Goal: Answer question/provide support: Share knowledge or assist other users

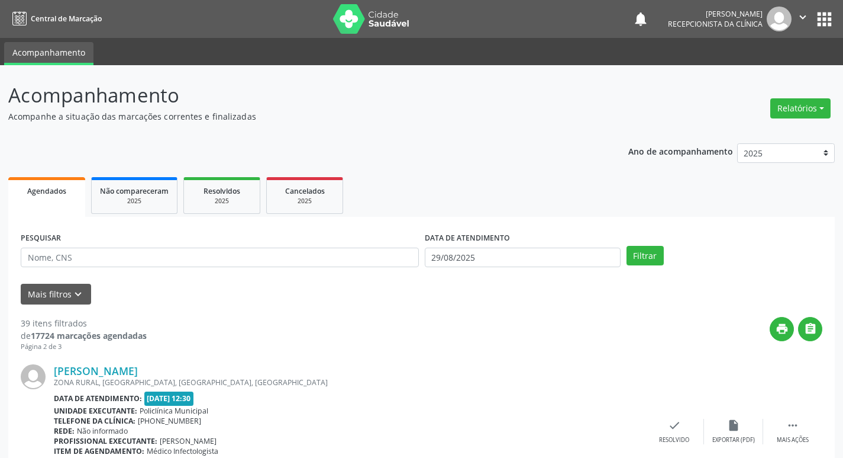
click at [156, 241] on div "PESQUISAR" at bounding box center [220, 252] width 404 height 46
click at [156, 255] on input "text" at bounding box center [220, 257] width 398 height 20
type input "naldina"
click at [627, 246] on button "Filtrar" at bounding box center [645, 256] width 37 height 20
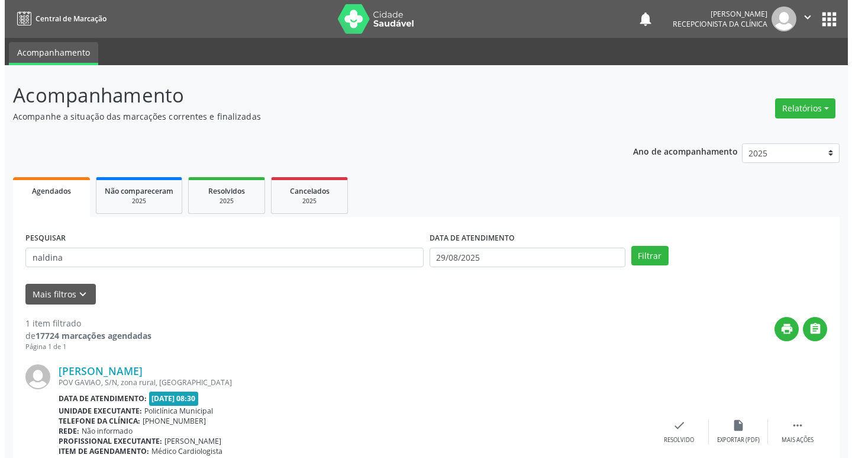
scroll to position [75, 0]
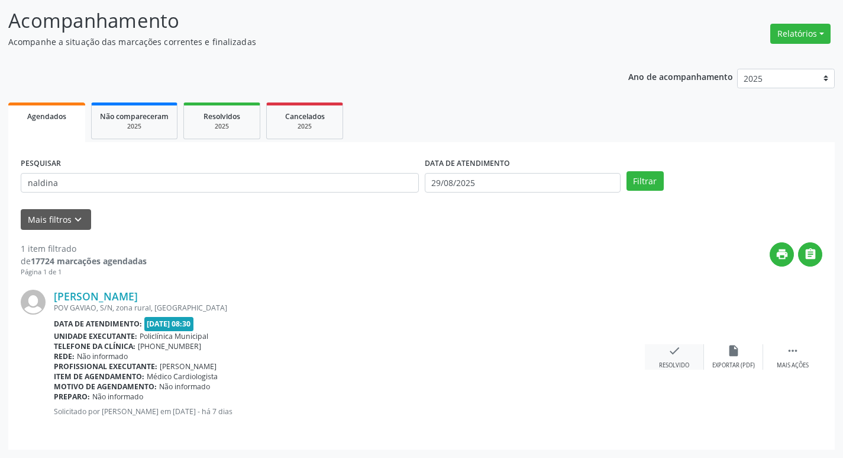
click at [687, 350] on div "check Resolvido" at bounding box center [674, 356] width 59 height 25
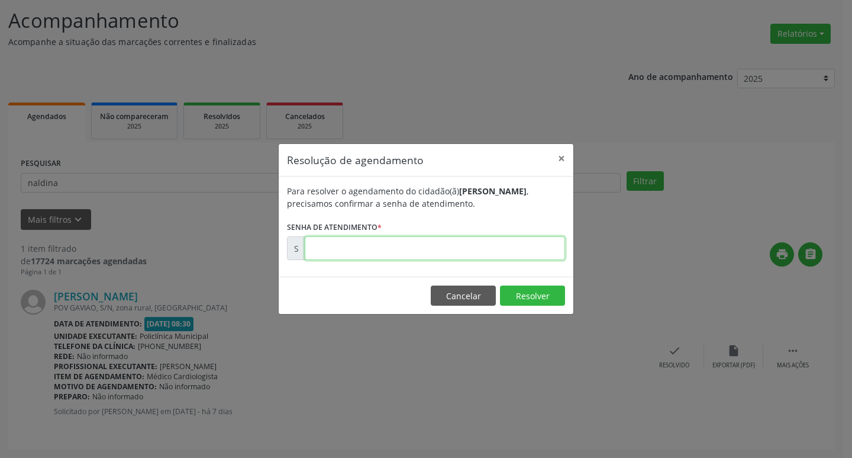
click at [377, 246] on input "text" at bounding box center [435, 248] width 260 height 24
type input "00173434"
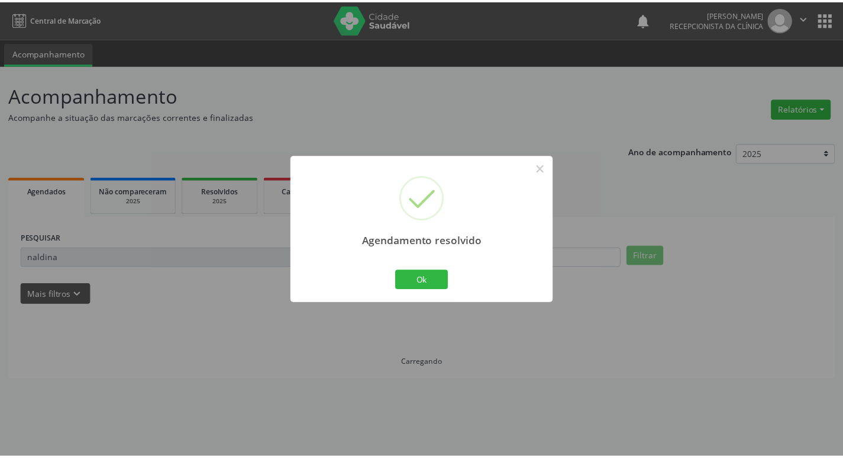
scroll to position [0, 0]
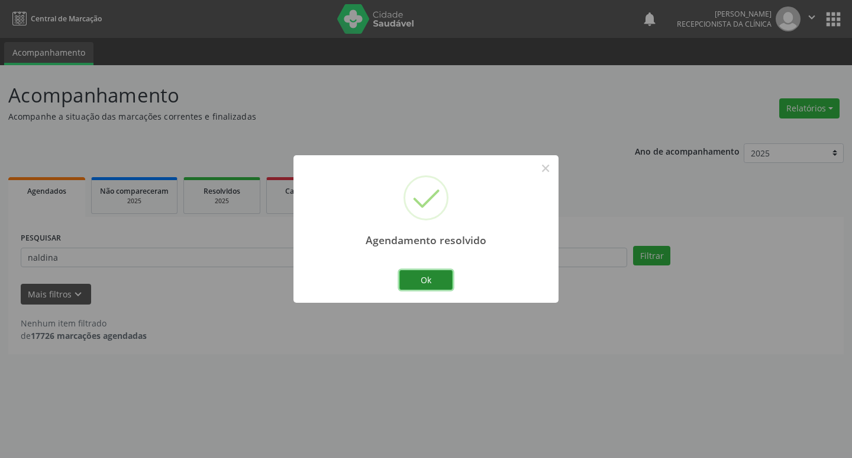
click at [438, 273] on button "Ok" at bounding box center [426, 280] width 53 height 20
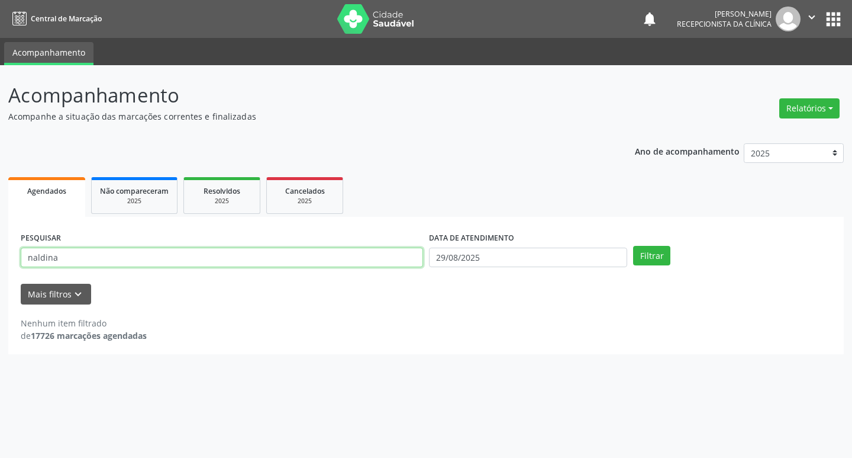
click at [381, 264] on input "naldina" at bounding box center [222, 257] width 403 height 20
type input "[PERSON_NAME]"
click at [633, 246] on button "Filtrar" at bounding box center [651, 256] width 37 height 20
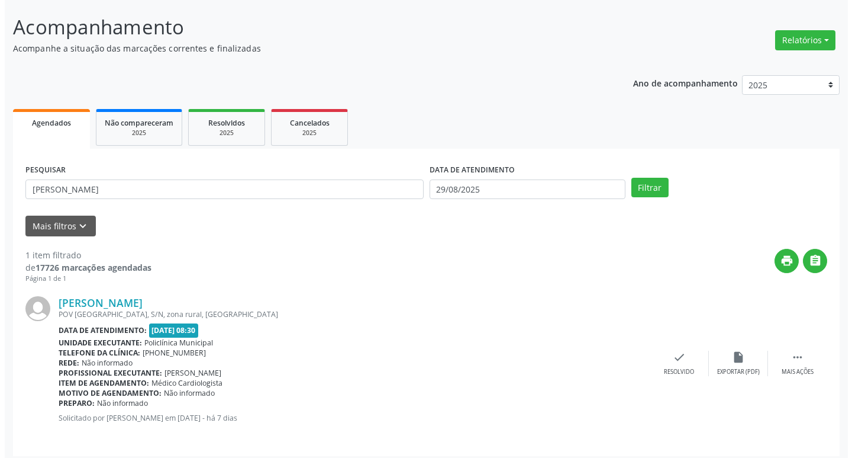
scroll to position [75, 0]
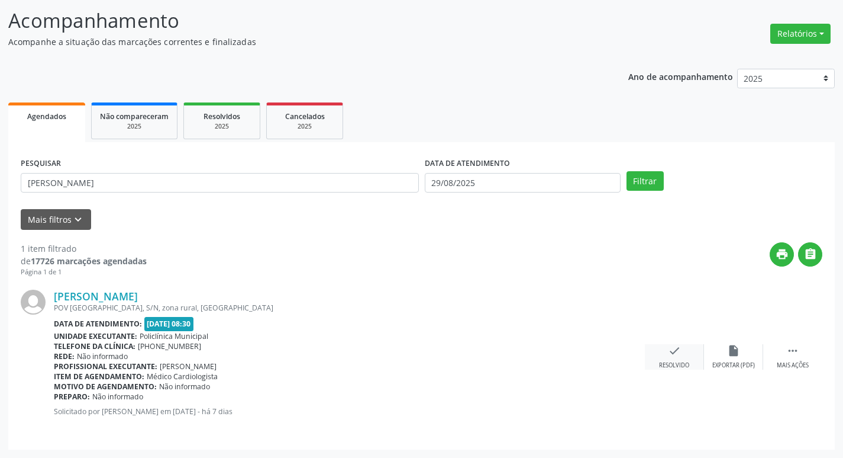
click at [680, 349] on icon "check" at bounding box center [674, 350] width 13 height 13
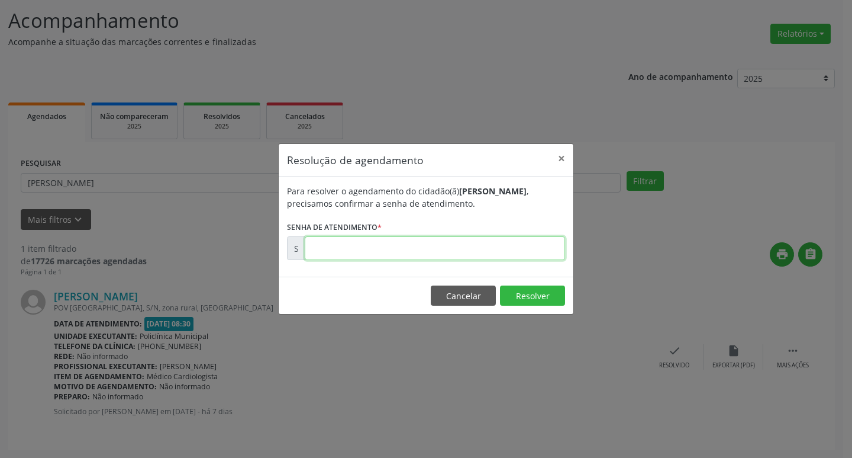
click at [353, 245] on input "text" at bounding box center [435, 248] width 260 height 24
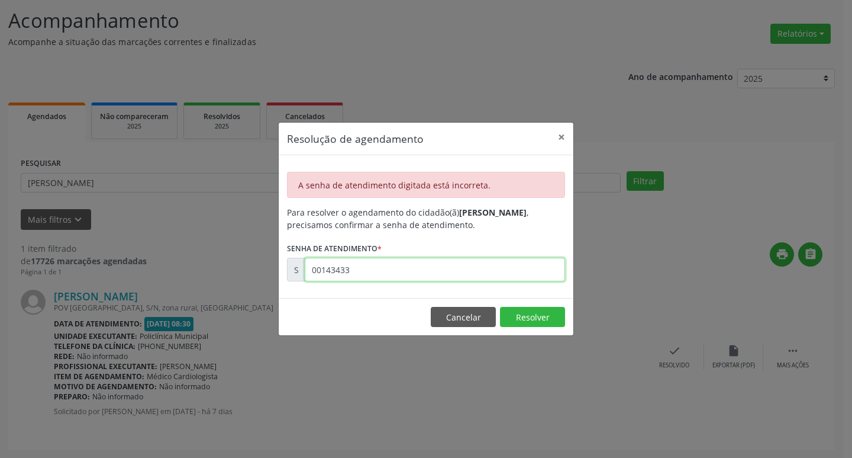
click at [366, 268] on input "00143433" at bounding box center [435, 269] width 260 height 24
drag, startPoint x: 330, startPoint y: 273, endPoint x: 356, endPoint y: 279, distance: 26.3
click at [330, 273] on input "00143433" at bounding box center [435, 269] width 260 height 24
click at [401, 260] on input "00134337" at bounding box center [435, 269] width 260 height 24
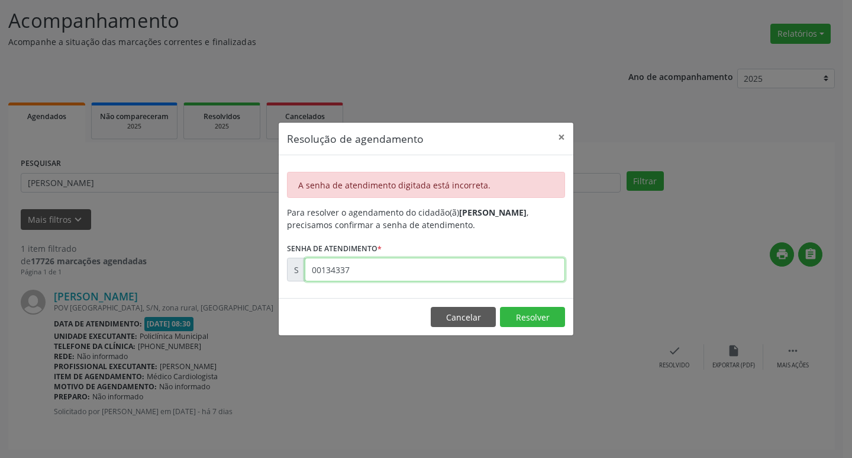
click at [401, 260] on input "00134337" at bounding box center [435, 269] width 260 height 24
type input "00173433"
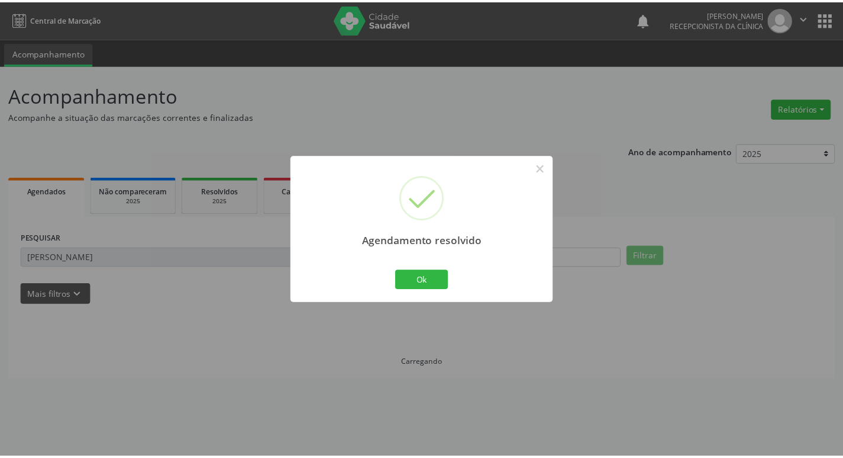
scroll to position [0, 0]
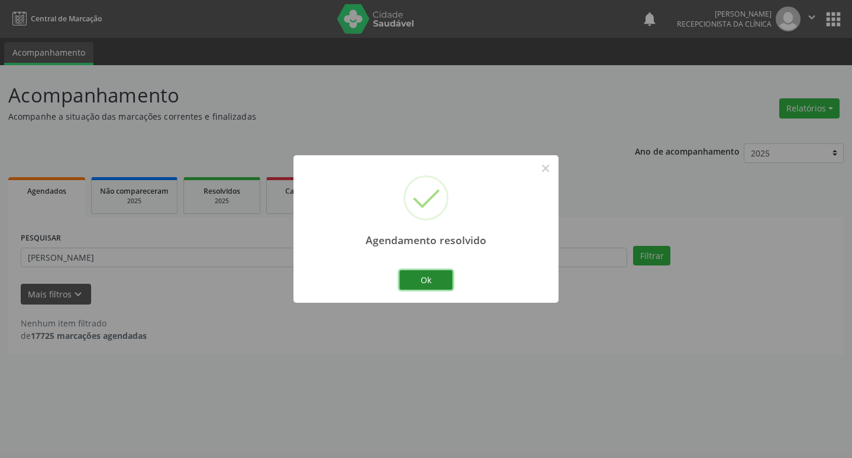
drag, startPoint x: 425, startPoint y: 288, endPoint x: 420, endPoint y: 285, distance: 6.1
click at [424, 287] on button "Ok" at bounding box center [426, 280] width 53 height 20
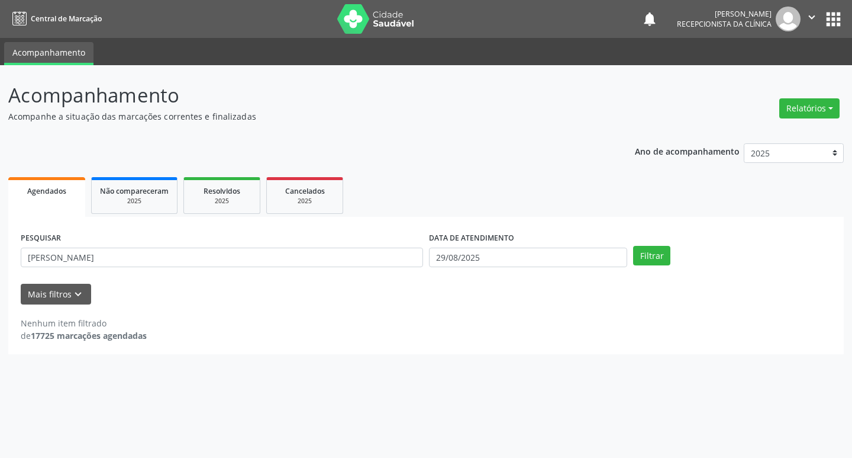
click at [420, 285] on div "Mais filtros keyboard_arrow_down" at bounding box center [426, 294] width 817 height 21
click at [382, 268] on div "PESQUISAR [PERSON_NAME]" at bounding box center [222, 252] width 408 height 46
click at [371, 255] on input "[PERSON_NAME]" at bounding box center [222, 257] width 403 height 20
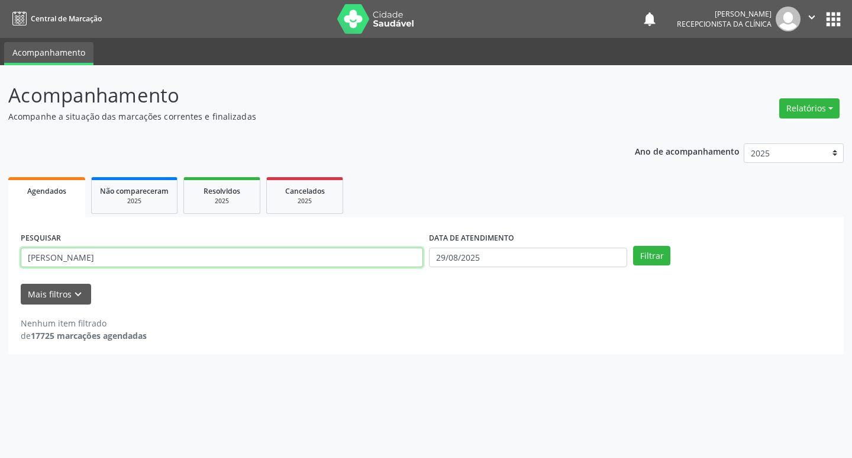
click at [371, 255] on input "[PERSON_NAME]" at bounding box center [222, 257] width 403 height 20
type input "neuda"
click at [633, 246] on button "Filtrar" at bounding box center [651, 256] width 37 height 20
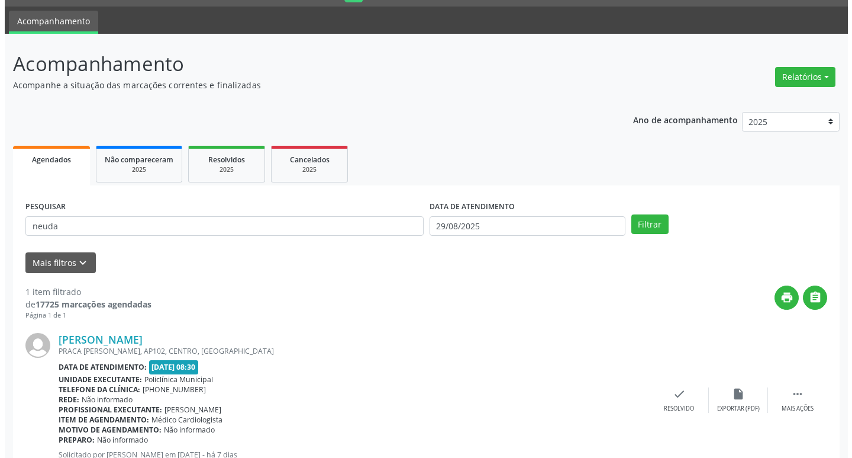
scroll to position [75, 0]
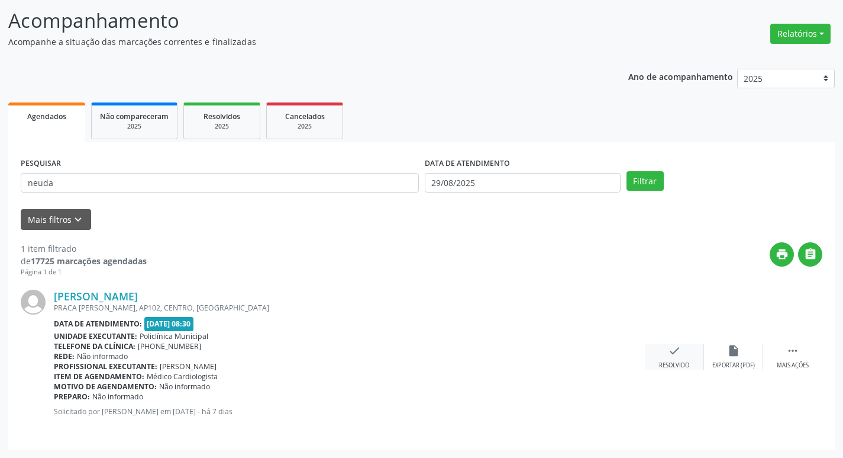
click at [672, 346] on icon "check" at bounding box center [674, 350] width 13 height 13
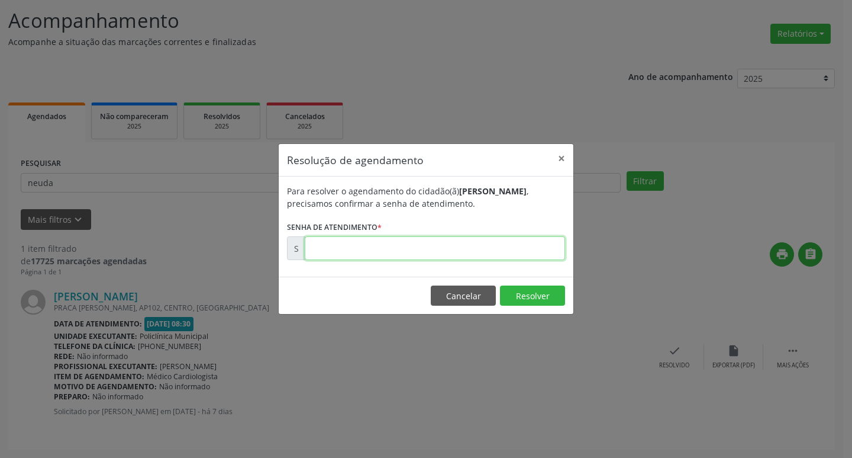
click at [477, 249] on input "text" at bounding box center [435, 248] width 260 height 24
type input "00173436"
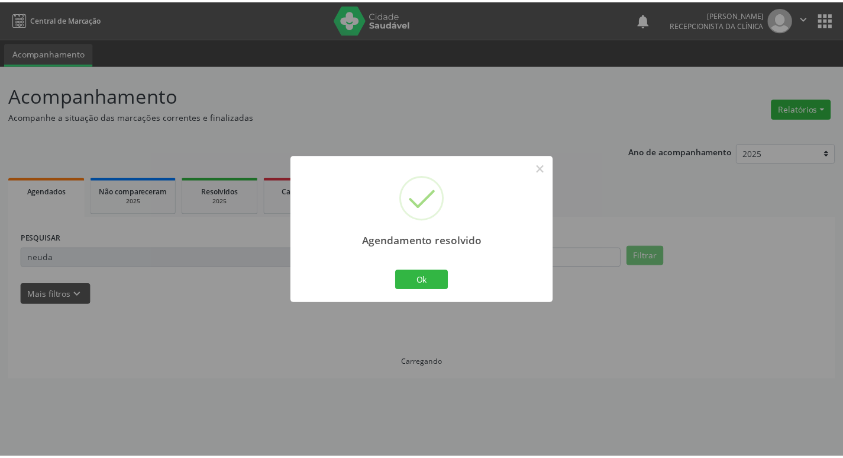
scroll to position [0, 0]
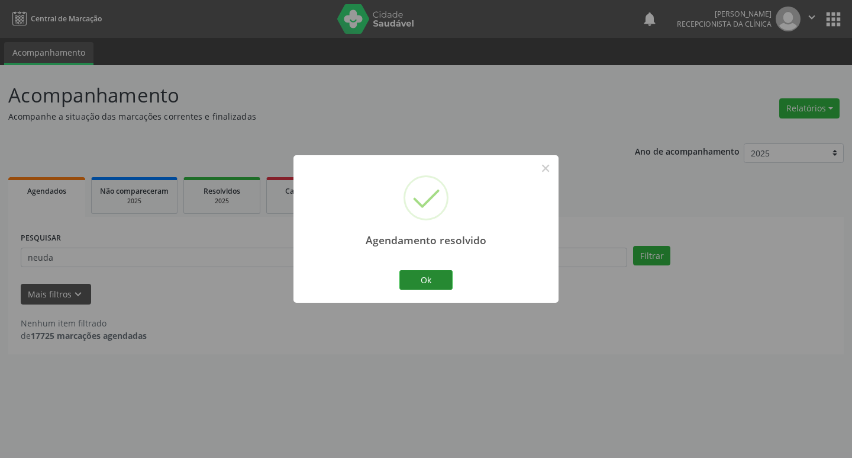
drag, startPoint x: 414, startPoint y: 266, endPoint x: 416, endPoint y: 273, distance: 6.7
click at [414, 272] on div "Agendamento resolvido × Ok Cancel" at bounding box center [426, 228] width 265 height 147
click at [416, 273] on button "Ok" at bounding box center [426, 280] width 53 height 20
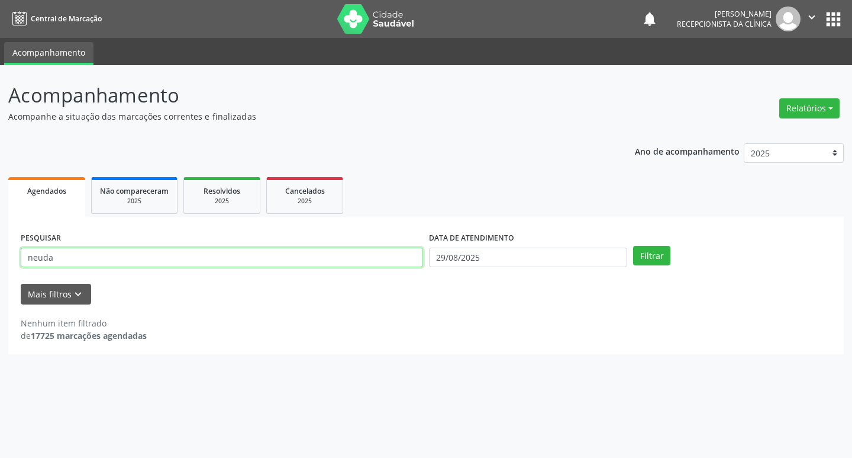
click at [353, 255] on input "neuda" at bounding box center [222, 257] width 403 height 20
type input "[PERSON_NAME]"
click at [633, 246] on button "Filtrar" at bounding box center [651, 256] width 37 height 20
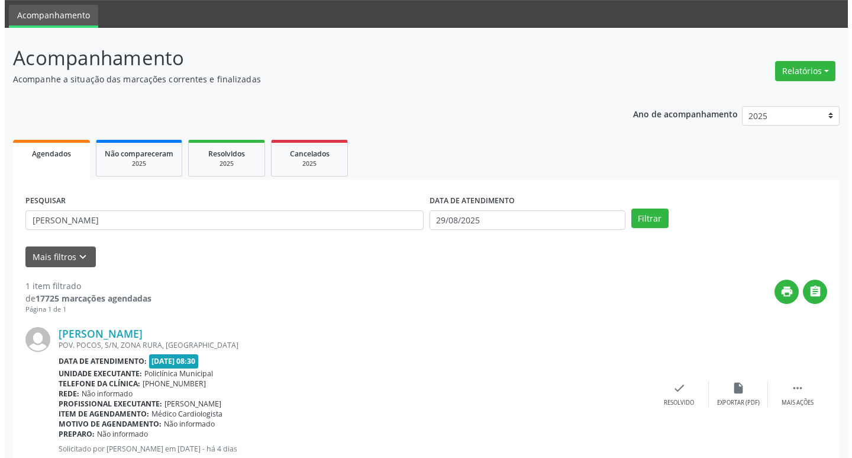
scroll to position [75, 0]
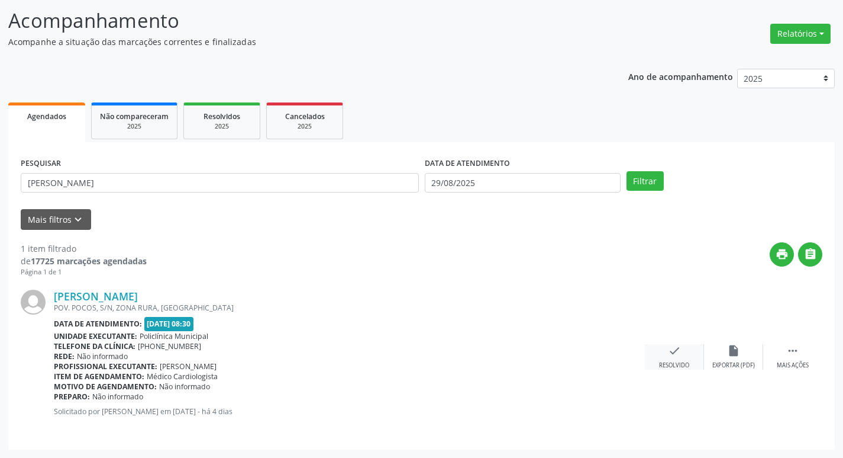
click at [668, 346] on icon "check" at bounding box center [674, 350] width 13 height 13
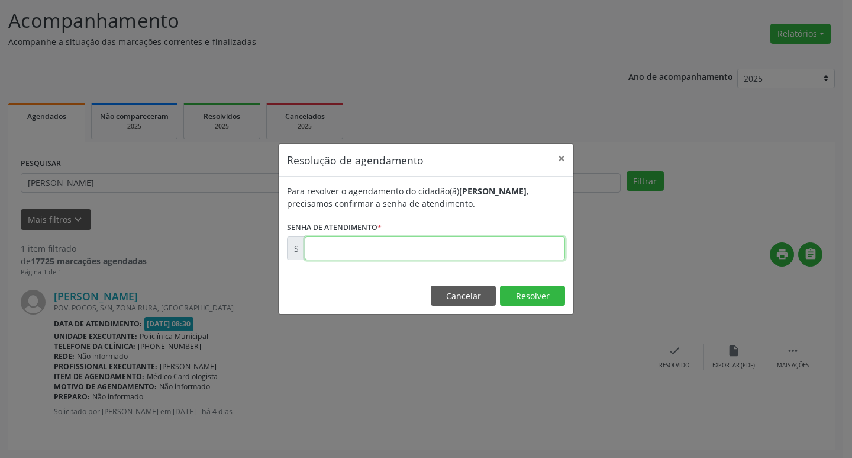
click at [360, 241] on input "text" at bounding box center [435, 248] width 260 height 24
type input "00173516"
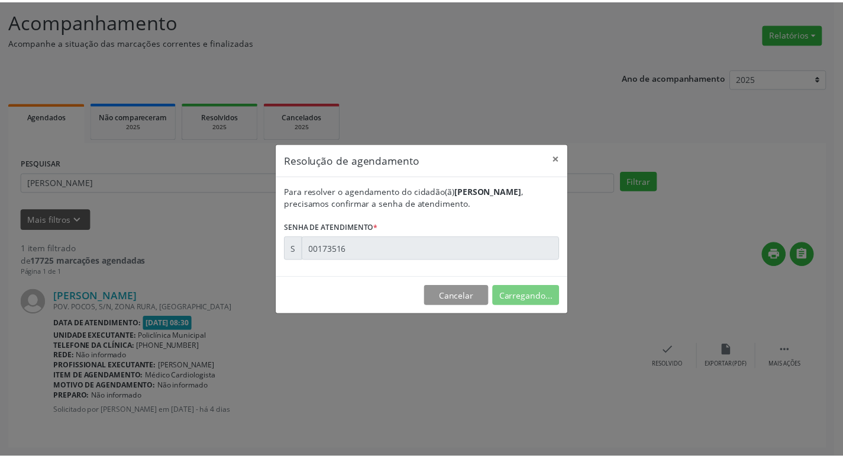
scroll to position [0, 0]
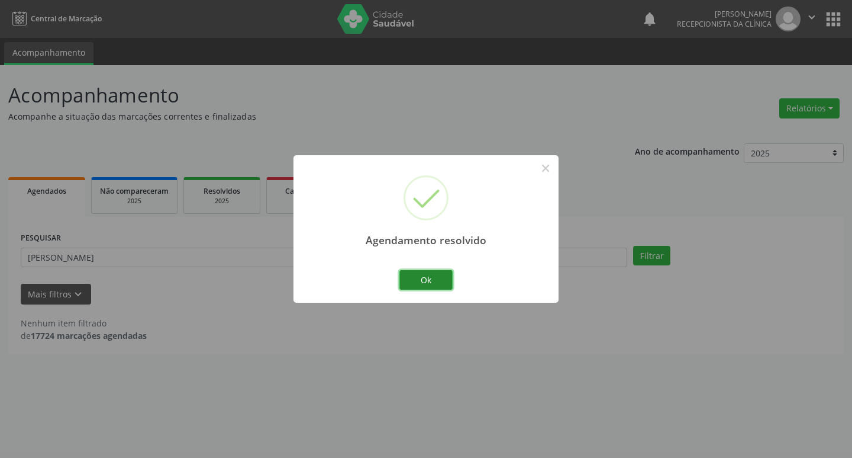
click at [413, 282] on button "Ok" at bounding box center [426, 280] width 53 height 20
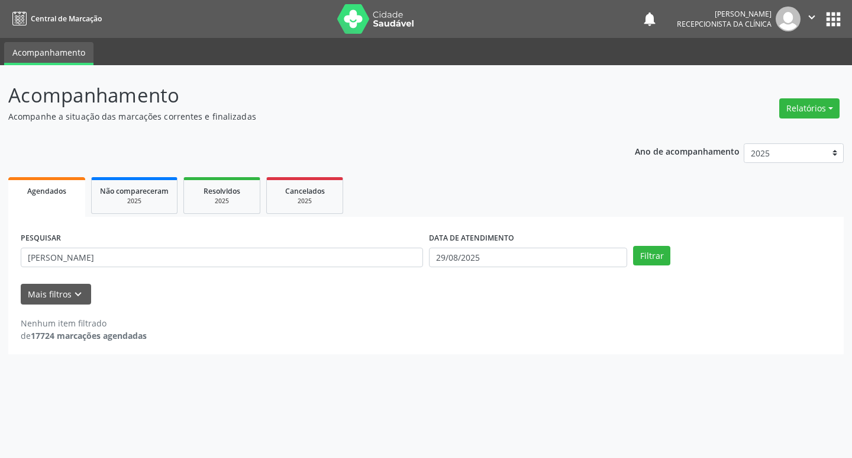
click at [247, 242] on div "PESQUISAR margarida" at bounding box center [222, 252] width 408 height 46
click at [247, 249] on input "[PERSON_NAME]" at bounding box center [222, 257] width 403 height 20
type input "paulo"
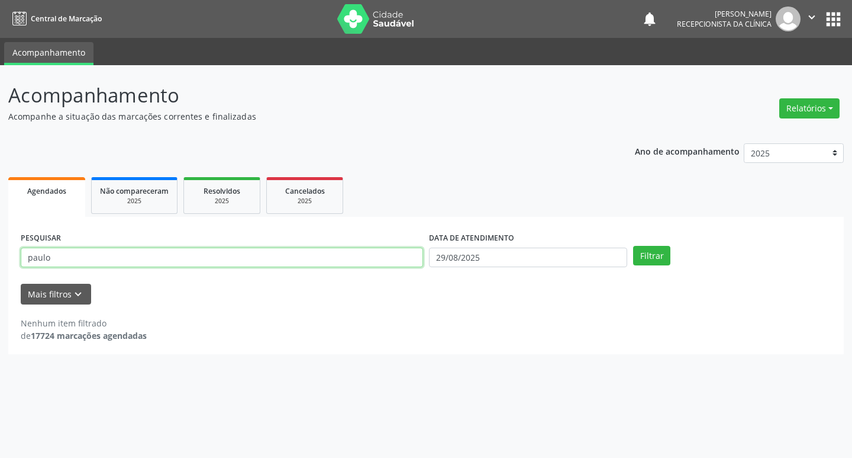
click at [633, 246] on button "Filtrar" at bounding box center [651, 256] width 37 height 20
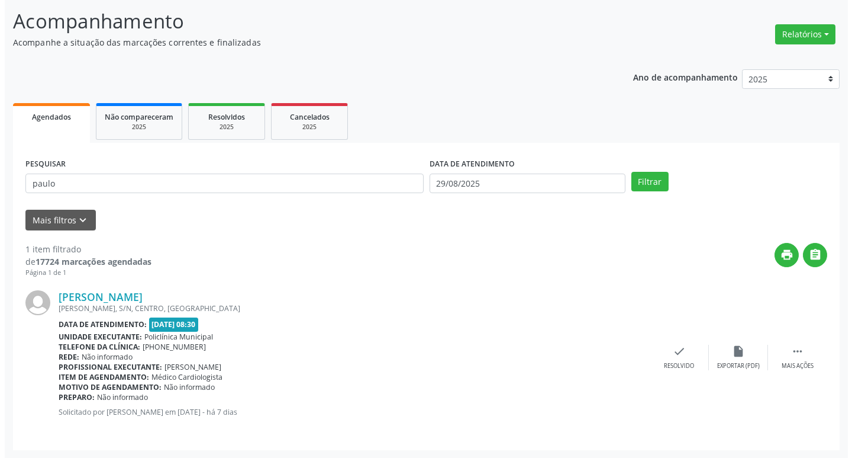
scroll to position [75, 0]
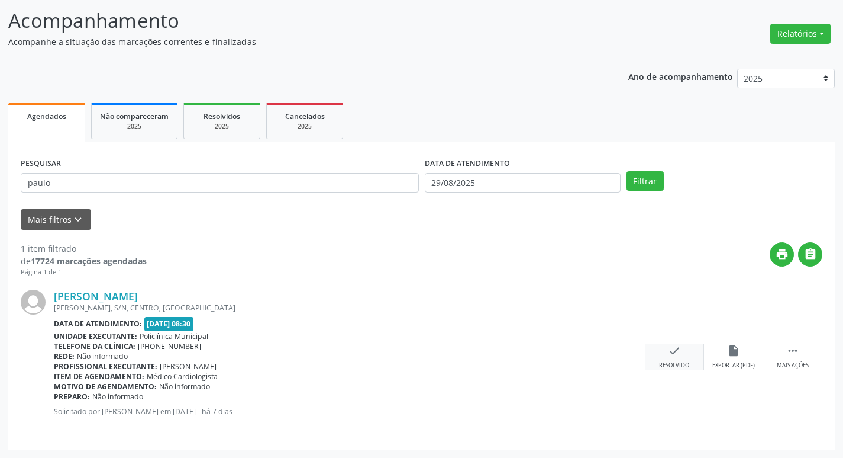
click at [682, 358] on div "check Resolvido" at bounding box center [674, 356] width 59 height 25
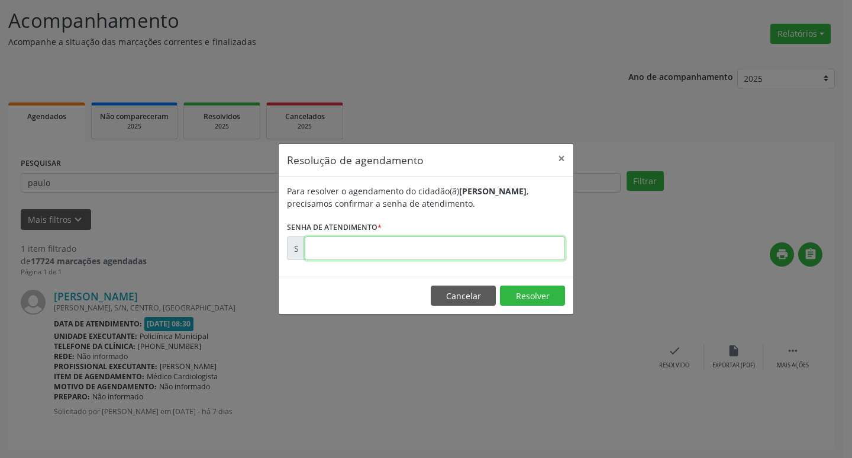
click at [368, 255] on input "text" at bounding box center [435, 248] width 260 height 24
type input "00173445"
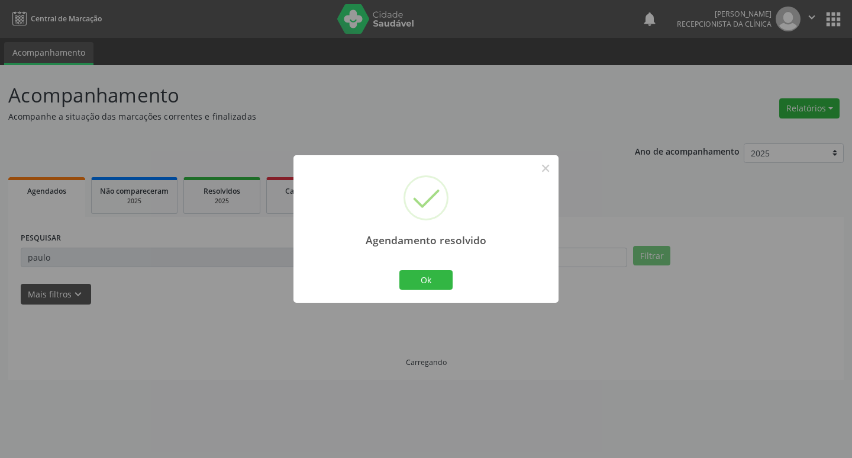
scroll to position [0, 0]
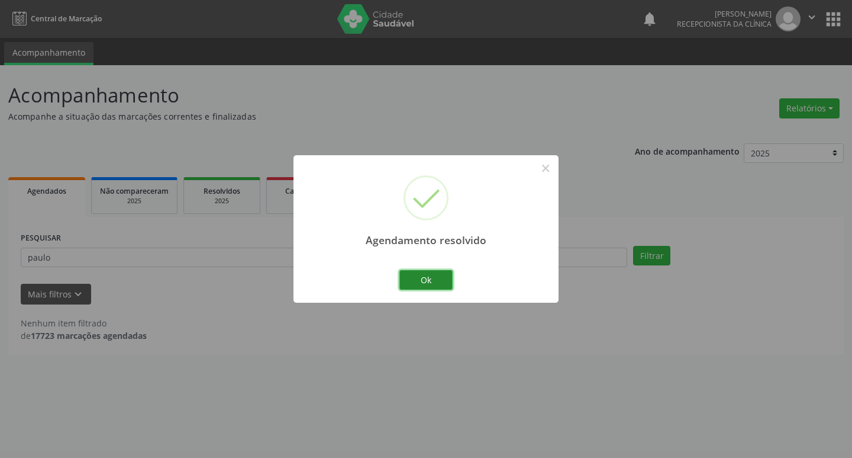
drag, startPoint x: 418, startPoint y: 273, endPoint x: 284, endPoint y: 251, distance: 135.7
click at [414, 273] on button "Ok" at bounding box center [426, 280] width 53 height 20
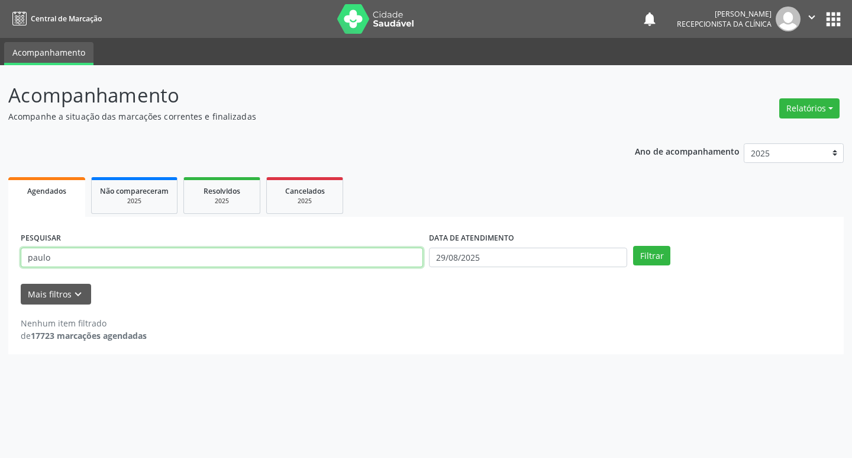
click at [284, 251] on input "paulo" at bounding box center [222, 257] width 403 height 20
type input "[PERSON_NAME]"
click at [633, 246] on button "Filtrar" at bounding box center [651, 256] width 37 height 20
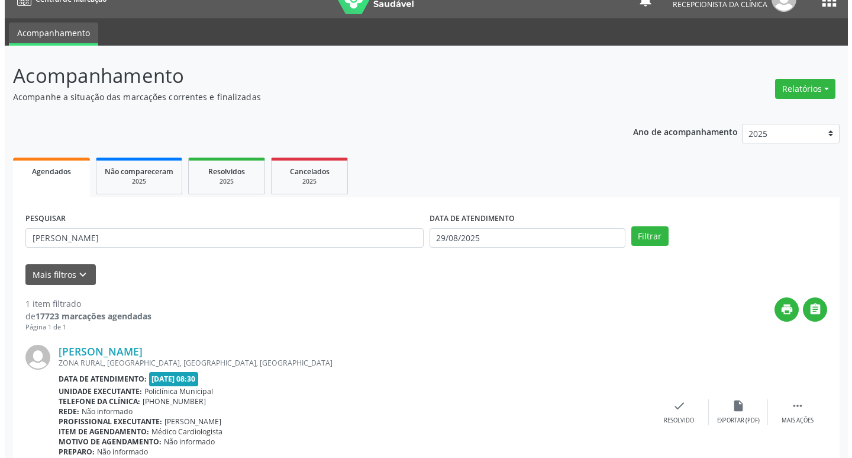
scroll to position [75, 0]
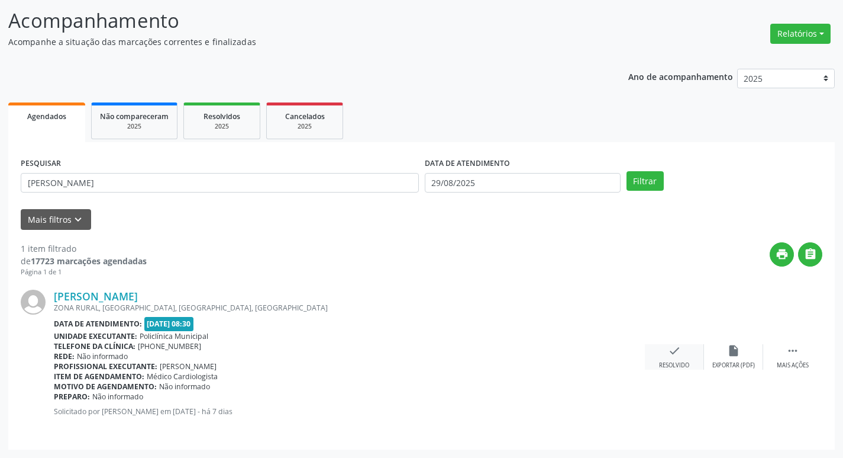
click at [682, 349] on div "check Resolvido" at bounding box center [674, 356] width 59 height 25
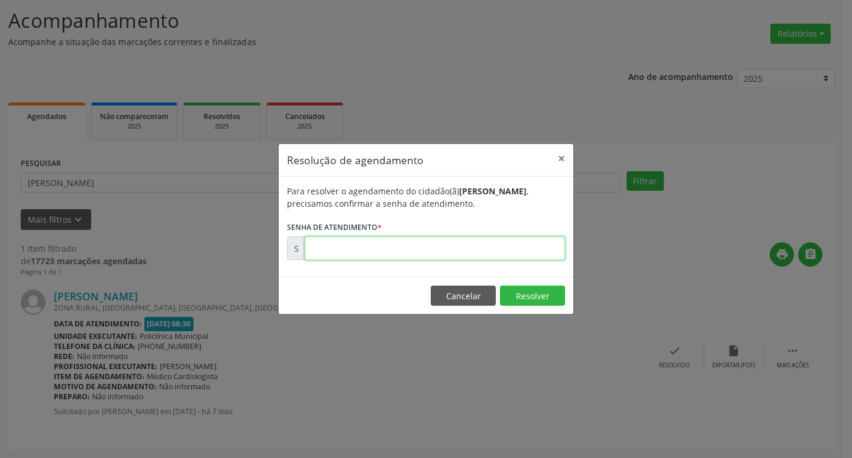
click at [372, 252] on input "text" at bounding box center [435, 248] width 260 height 24
type input "00173442"
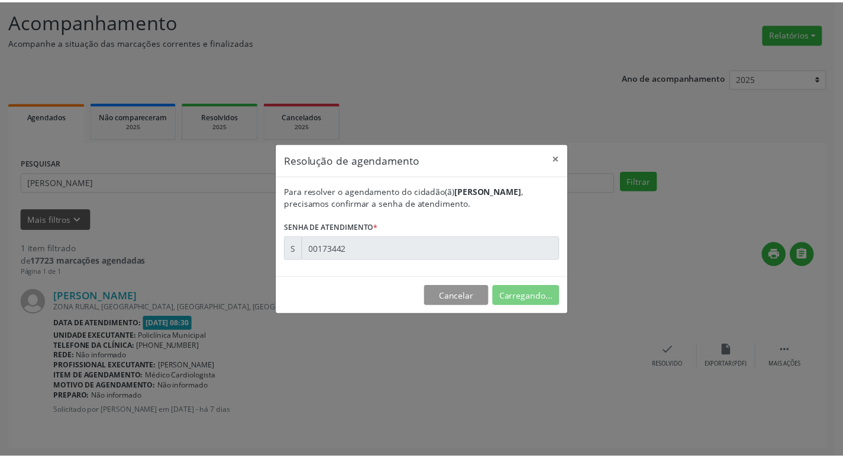
scroll to position [0, 0]
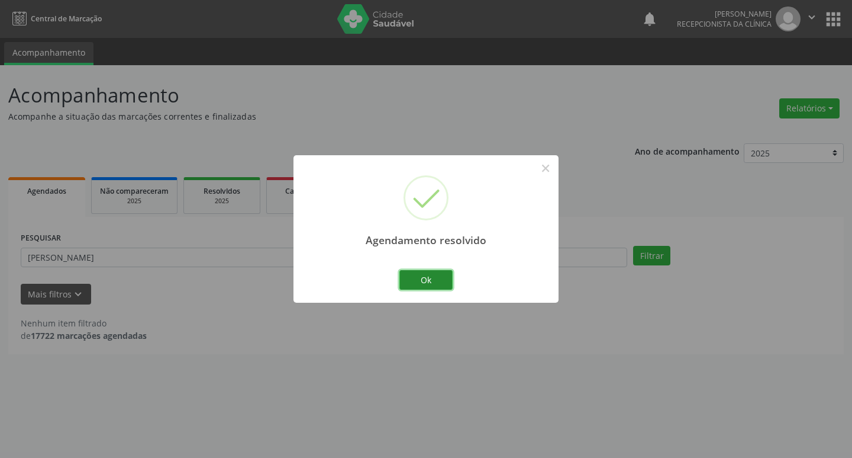
click at [412, 272] on button "Ok" at bounding box center [426, 280] width 53 height 20
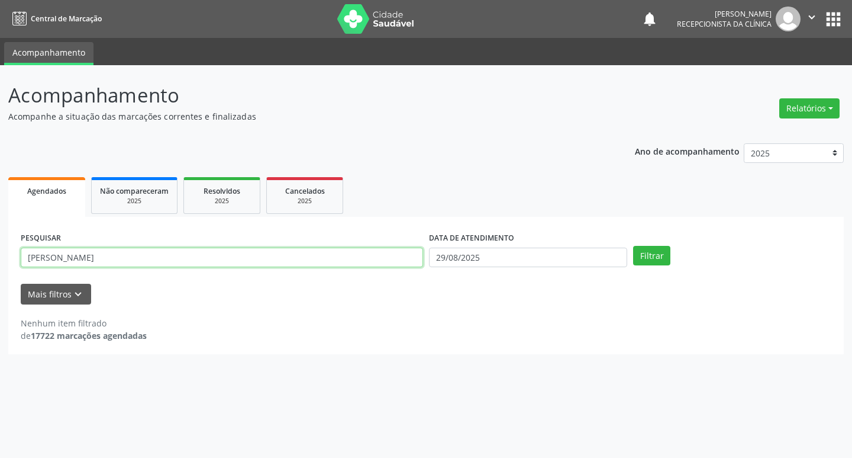
click at [346, 264] on input "[PERSON_NAME]" at bounding box center [222, 257] width 403 height 20
type input "[PERSON_NAME]"
click at [633, 246] on button "Filtrar" at bounding box center [651, 256] width 37 height 20
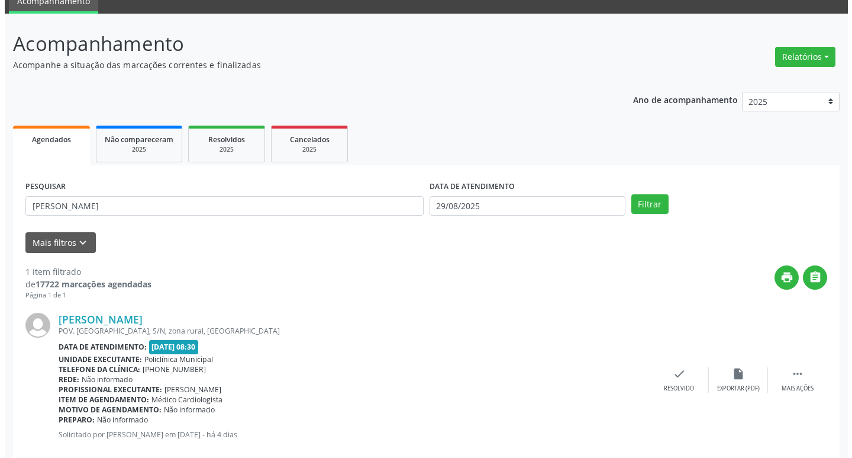
scroll to position [75, 0]
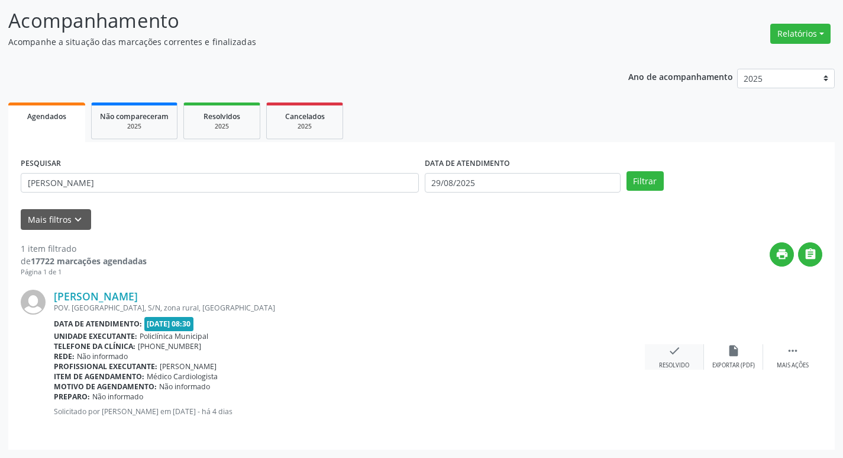
click at [667, 350] on div "check Resolvido" at bounding box center [674, 356] width 59 height 25
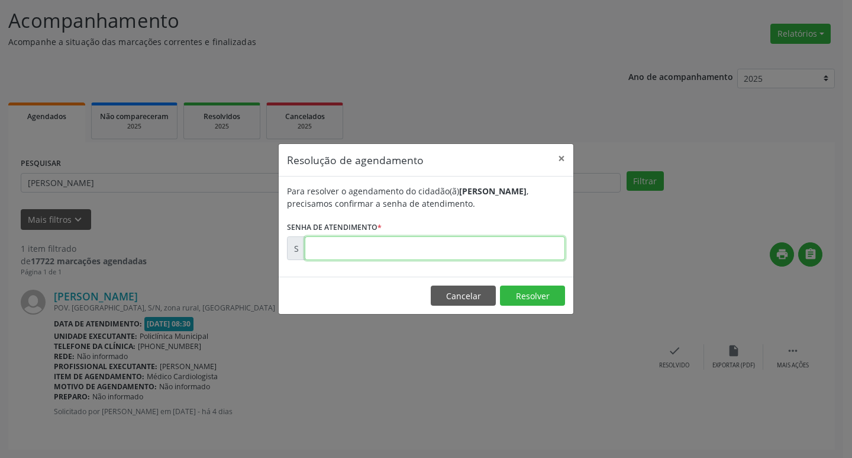
click at [431, 246] on input "text" at bounding box center [435, 248] width 260 height 24
type input "00173518"
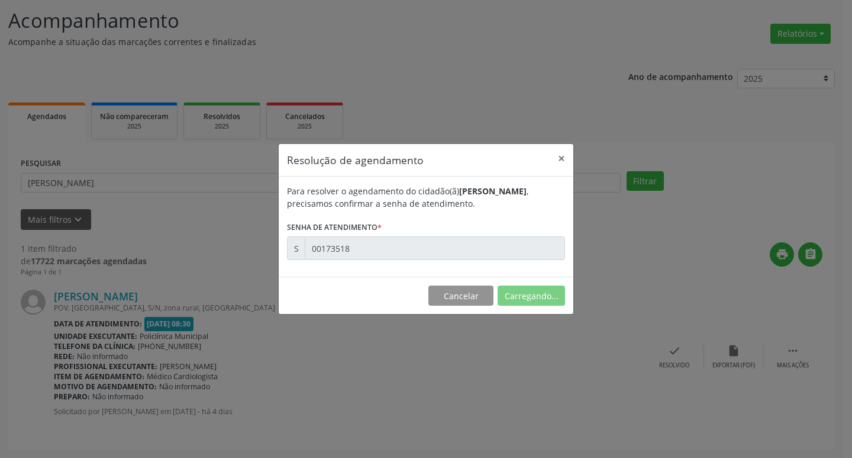
scroll to position [0, 0]
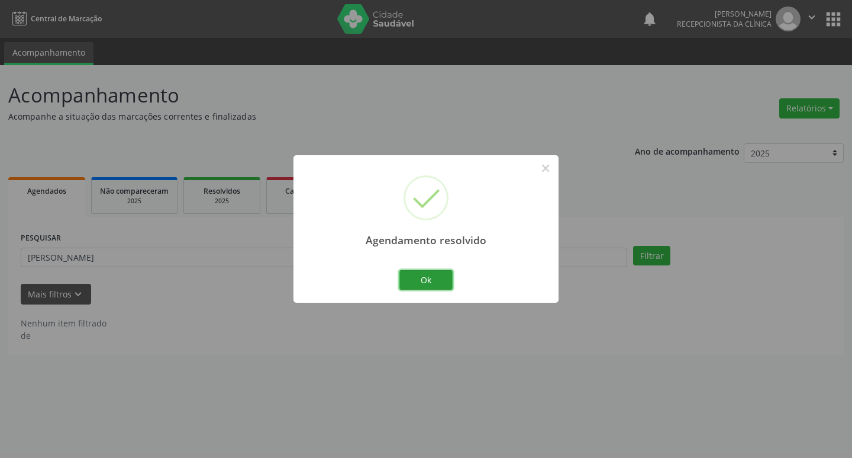
drag, startPoint x: 437, startPoint y: 276, endPoint x: 317, endPoint y: 266, distance: 120.6
click at [435, 276] on button "Ok" at bounding box center [426, 280] width 53 height 20
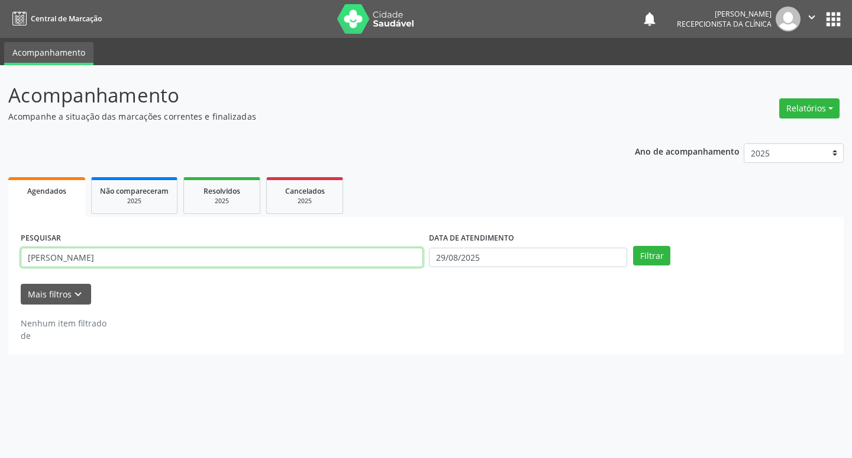
click at [295, 260] on input "[PERSON_NAME]" at bounding box center [222, 257] width 403 height 20
type input "[PERSON_NAME][DATE]"
click at [633, 246] on button "Filtrar" at bounding box center [651, 256] width 37 height 20
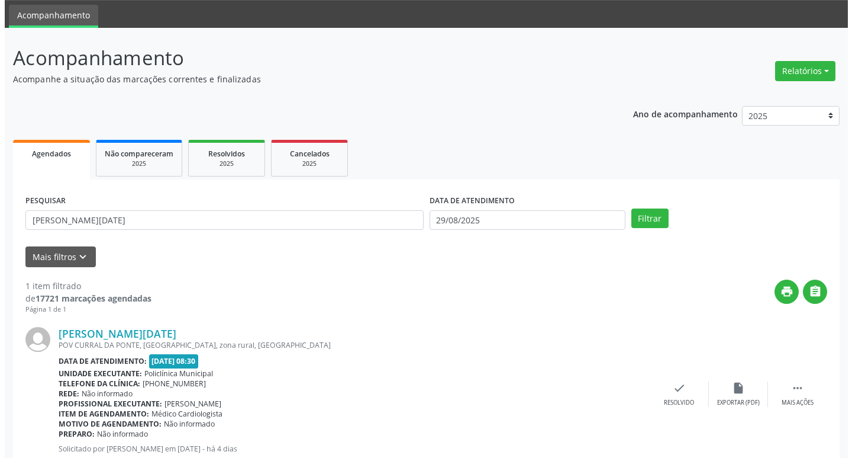
scroll to position [75, 0]
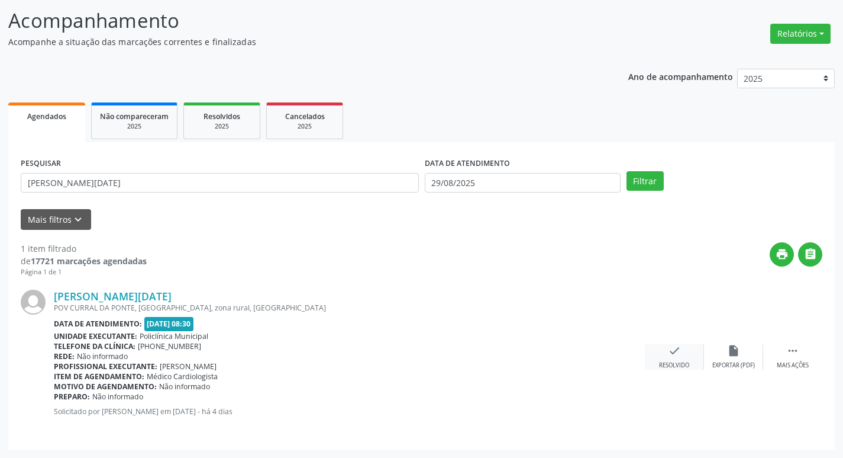
click at [685, 353] on div "check Resolvido" at bounding box center [674, 356] width 59 height 25
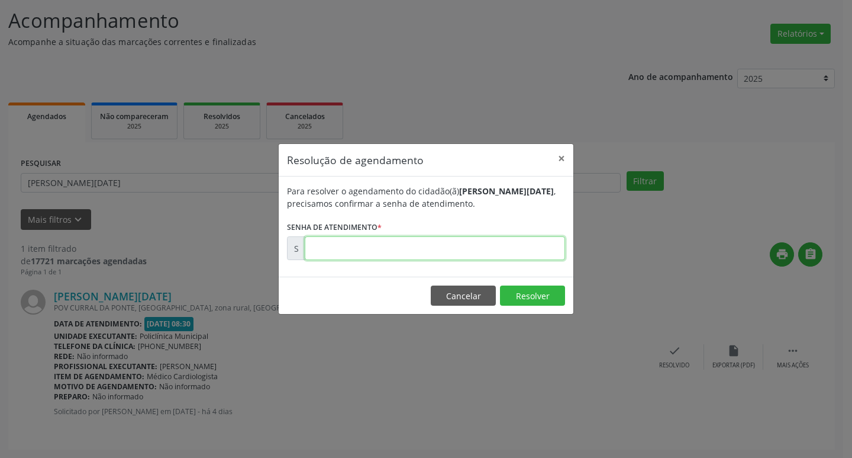
click at [352, 256] on input "text" at bounding box center [435, 248] width 260 height 24
type input "00173517"
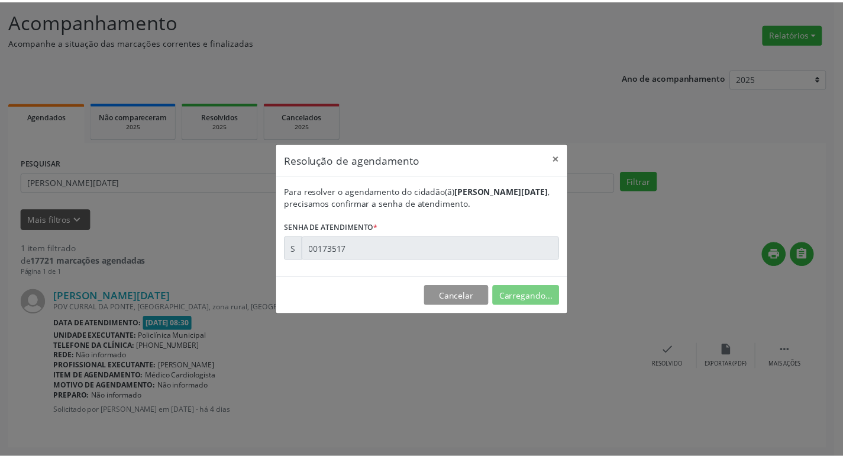
scroll to position [0, 0]
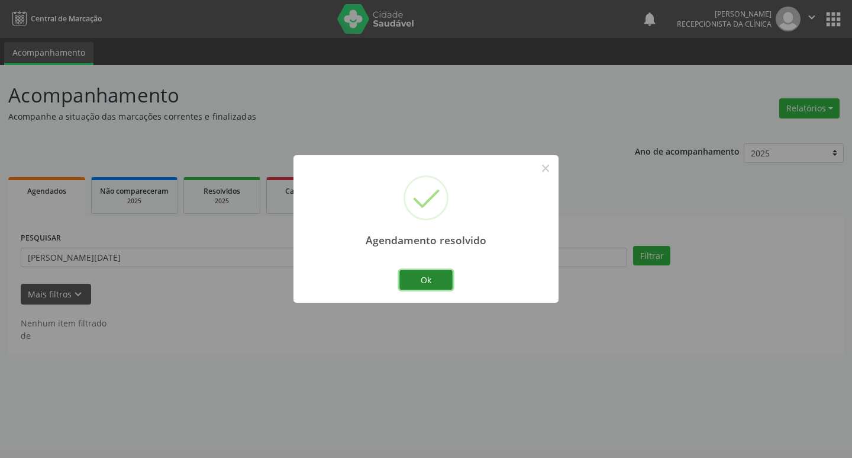
click at [411, 273] on button "Ok" at bounding box center [426, 280] width 53 height 20
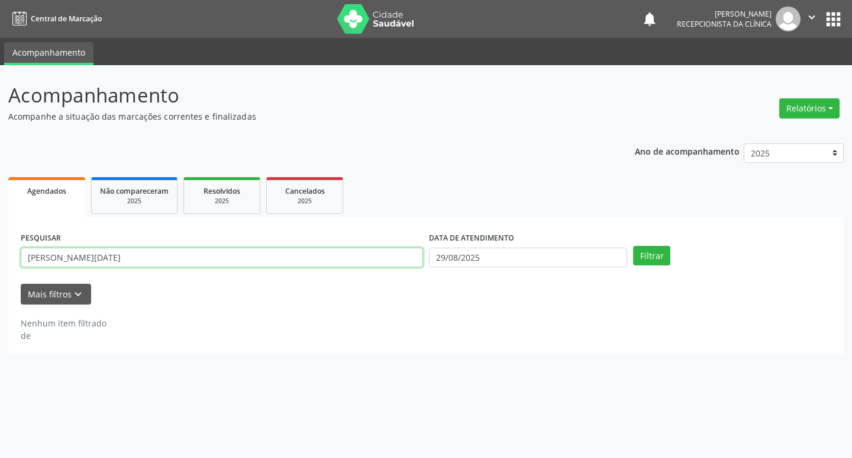
click at [313, 249] on input "[PERSON_NAME][DATE]" at bounding box center [222, 257] width 403 height 20
type input "[PERSON_NAME]"
click at [633, 246] on button "Filtrar" at bounding box center [651, 256] width 37 height 20
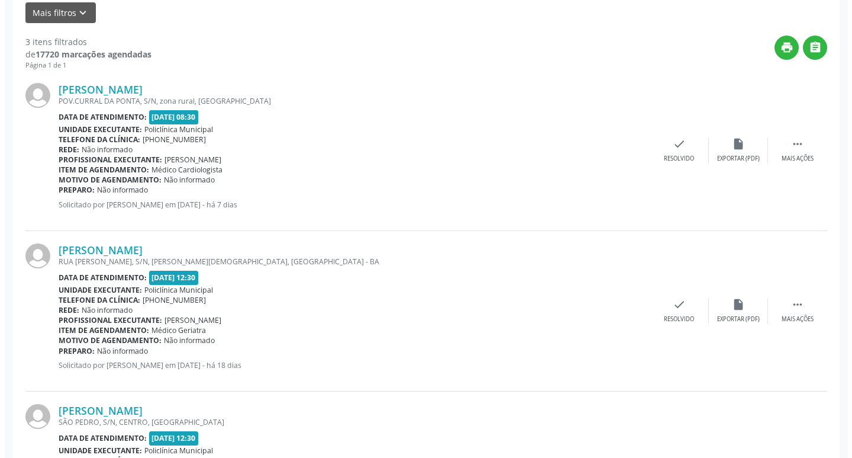
scroll to position [277, 0]
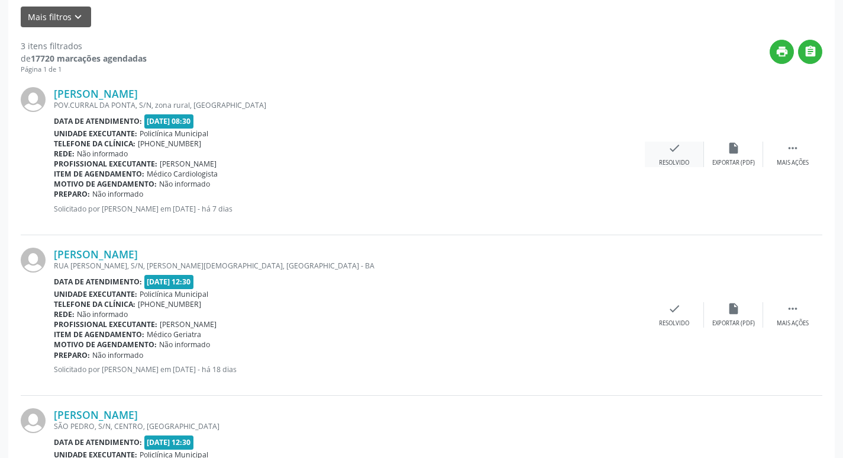
click at [680, 150] on icon "check" at bounding box center [674, 147] width 13 height 13
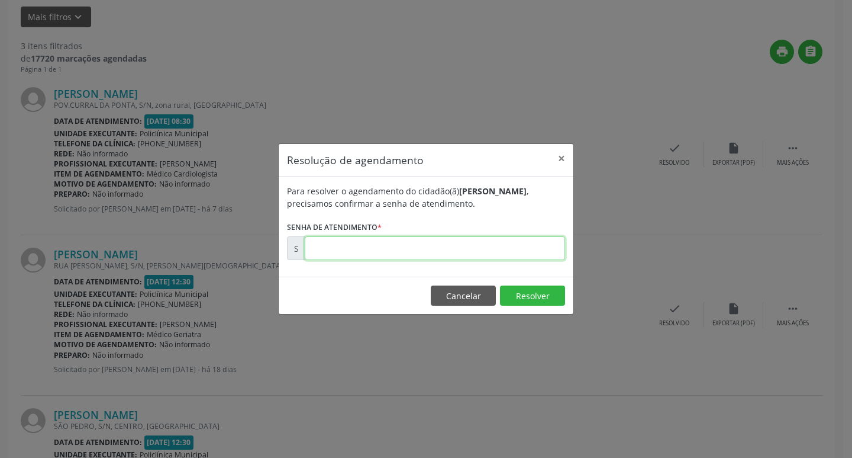
click at [487, 250] on input "text" at bounding box center [435, 248] width 260 height 24
type input "00173444"
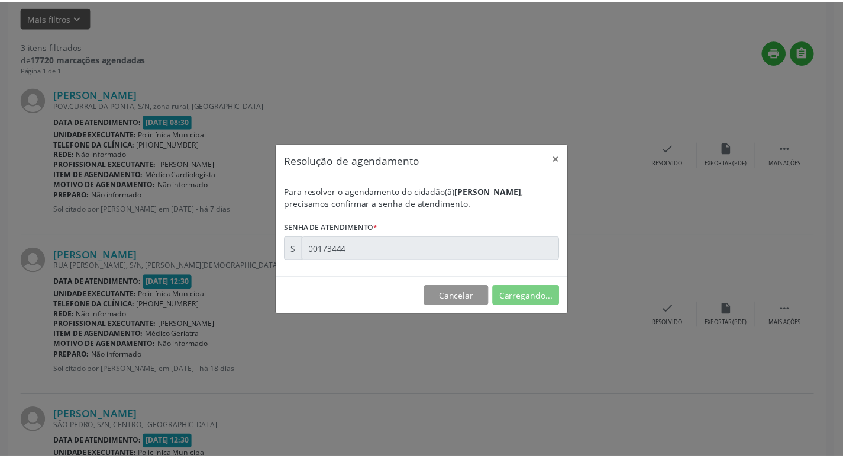
scroll to position [0, 0]
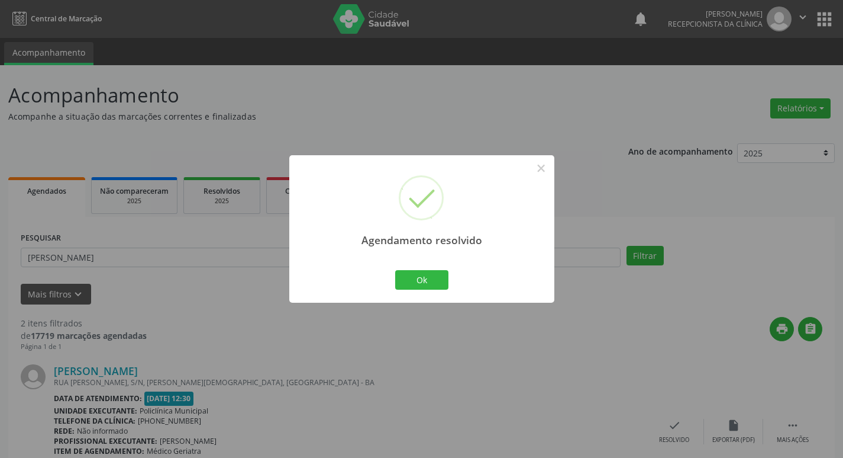
click at [389, 282] on div "Agendamento resolvido × Ok Cancel" at bounding box center [421, 228] width 265 height 147
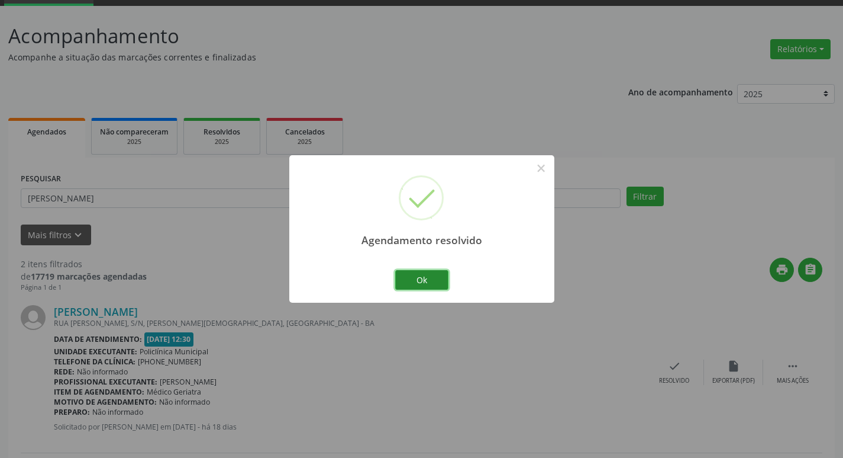
click at [425, 281] on button "Ok" at bounding box center [421, 280] width 53 height 20
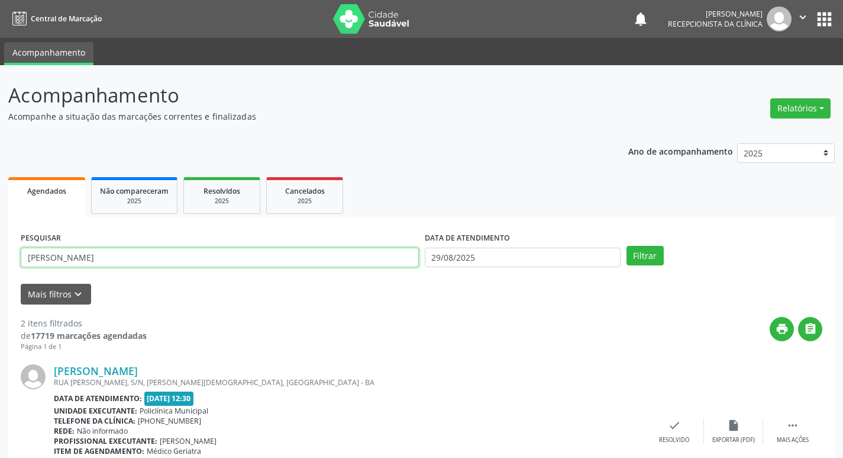
click at [123, 260] on input "[PERSON_NAME]" at bounding box center [220, 257] width 398 height 20
click at [627, 246] on button "Filtrar" at bounding box center [645, 256] width 37 height 20
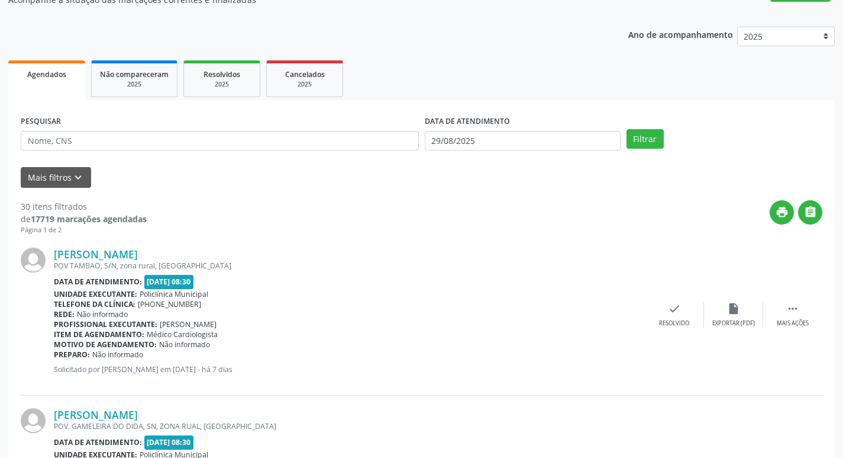
scroll to position [59, 0]
